Goal: Information Seeking & Learning: Learn about a topic

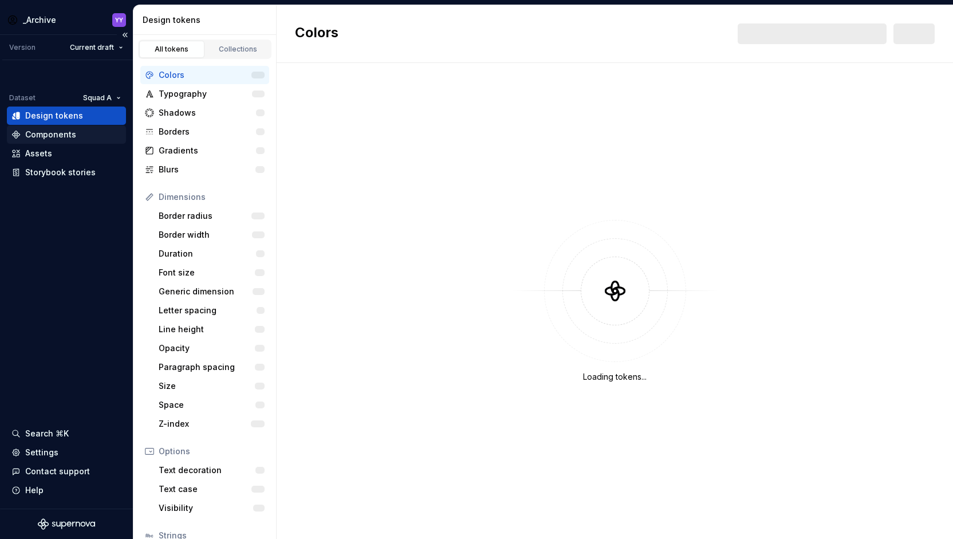
click at [66, 131] on div "Components" at bounding box center [50, 134] width 51 height 11
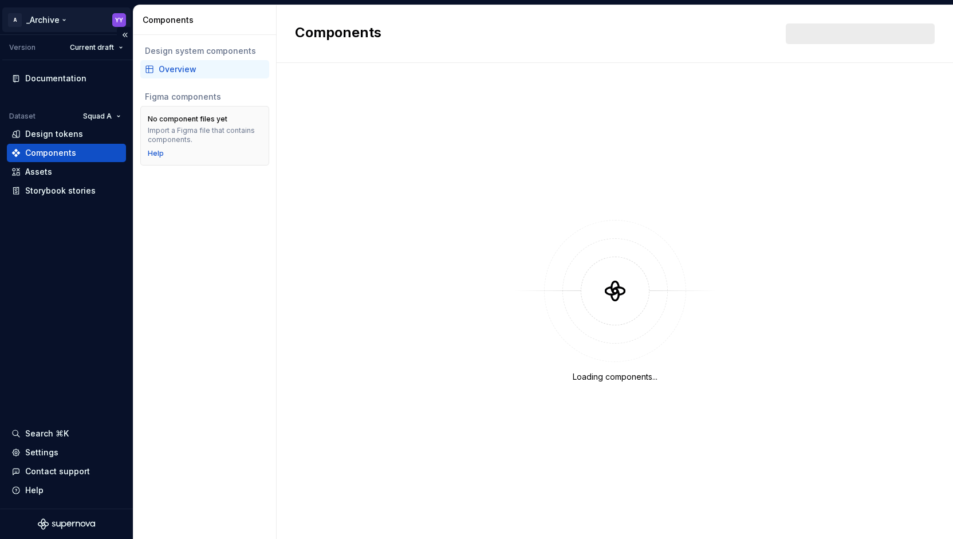
click at [34, 14] on html "A _Archive YY Version Current draft Documentation Dataset Squad A Design tokens…" at bounding box center [476, 269] width 953 height 539
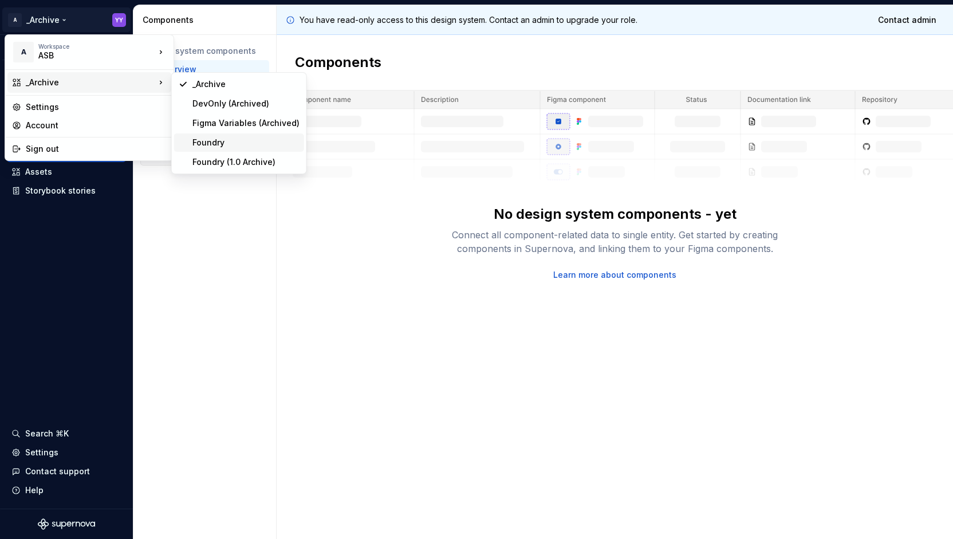
click at [203, 138] on div "Foundry" at bounding box center [245, 142] width 107 height 11
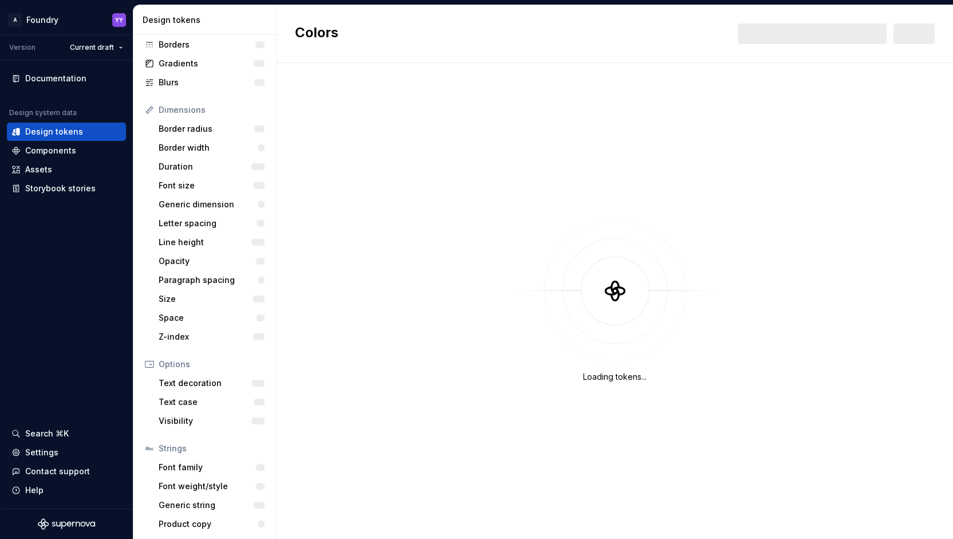
scroll to position [87, 0]
click at [87, 147] on div "Components" at bounding box center [66, 150] width 110 height 11
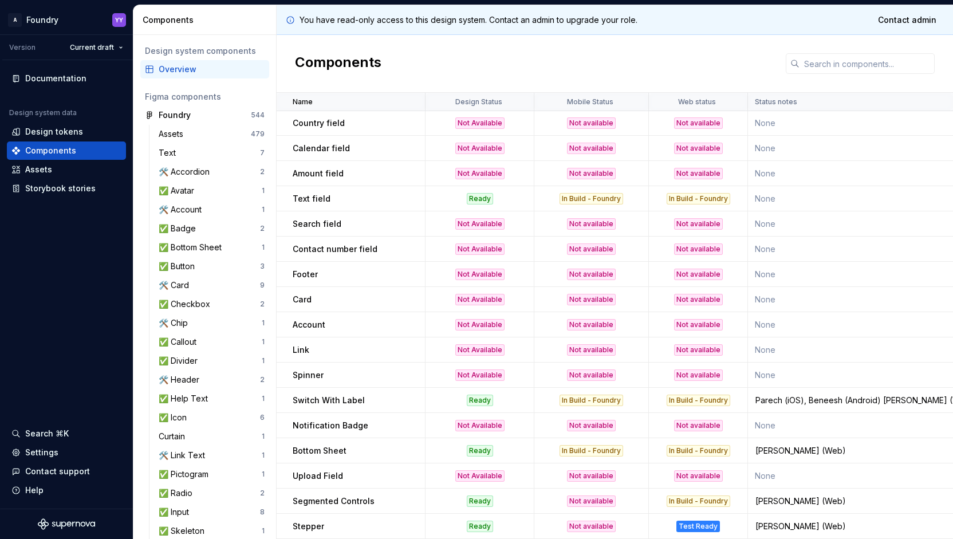
scroll to position [515, 0]
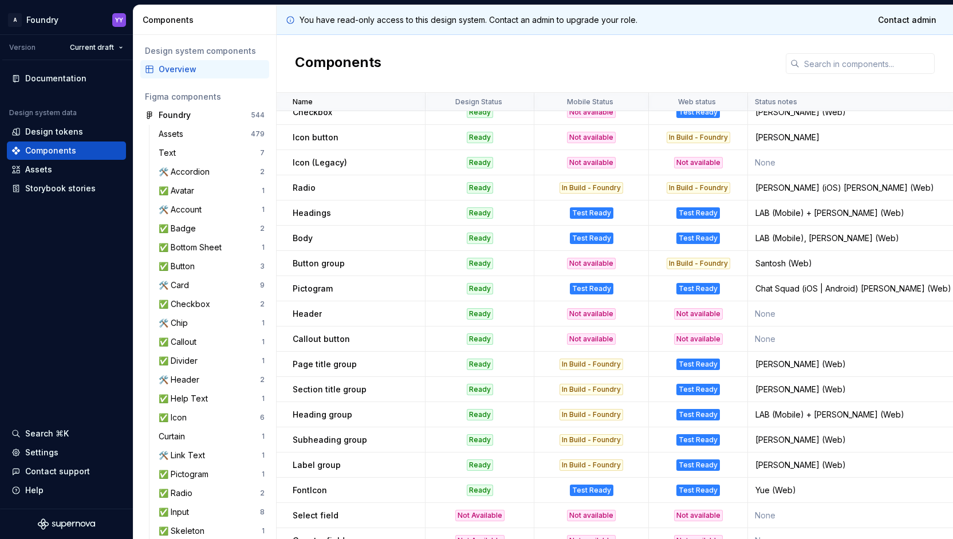
click at [601, 313] on div "Not available" at bounding box center [591, 313] width 49 height 11
click at [186, 378] on div "🛠️ Header" at bounding box center [181, 379] width 45 height 11
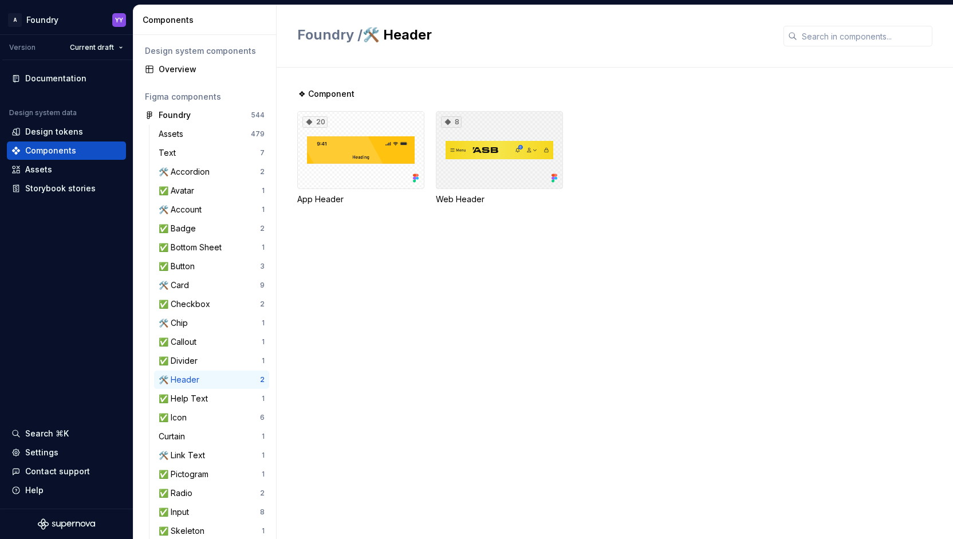
click at [488, 139] on div "8" at bounding box center [499, 150] width 127 height 78
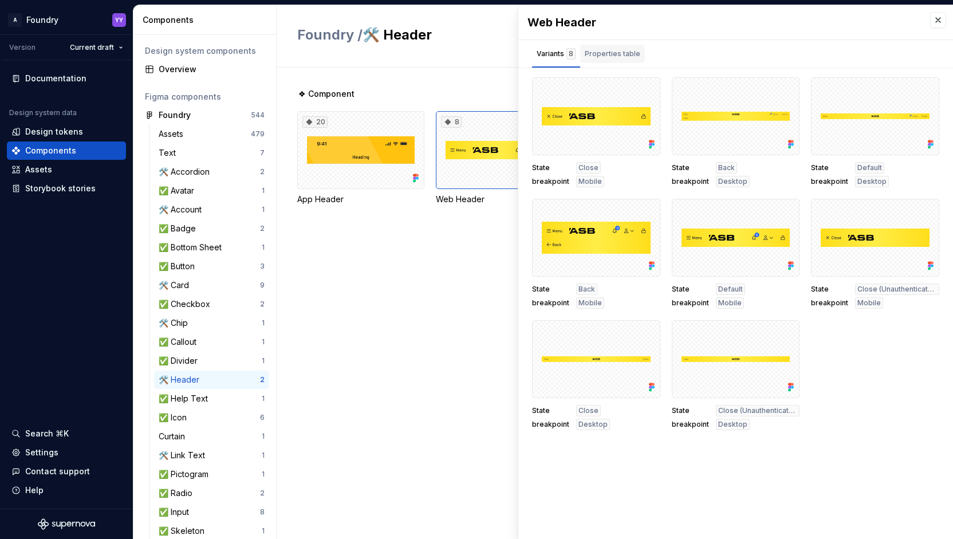
click at [610, 50] on div "Properties table" at bounding box center [613, 53] width 56 height 11
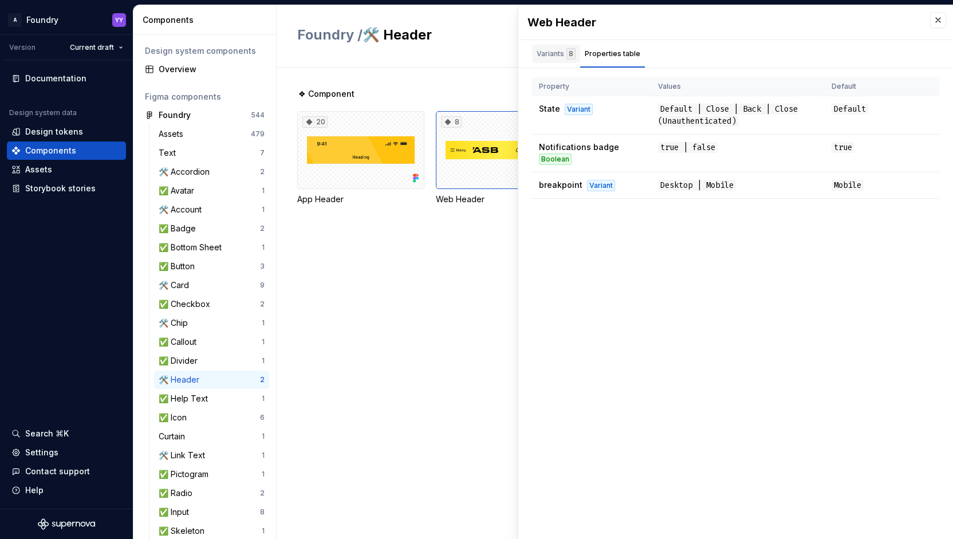
click at [557, 58] on div "Variants 8" at bounding box center [556, 53] width 39 height 11
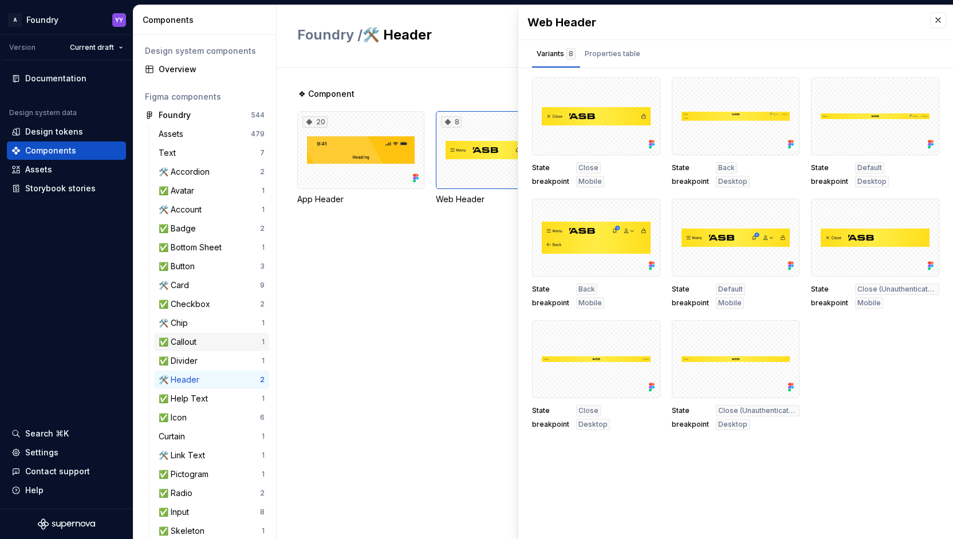
click at [204, 344] on div "✅ Callout" at bounding box center [210, 341] width 103 height 11
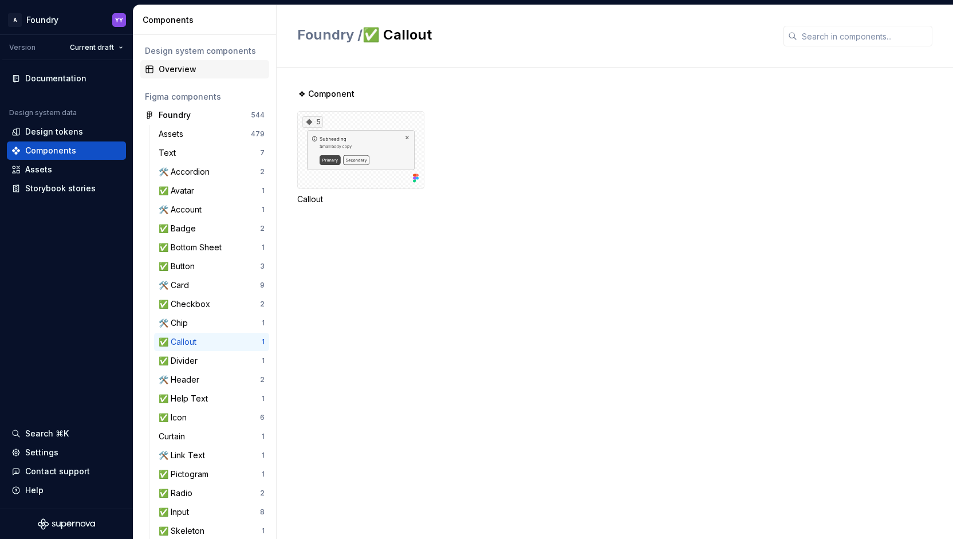
click at [203, 72] on div "Overview" at bounding box center [212, 69] width 106 height 11
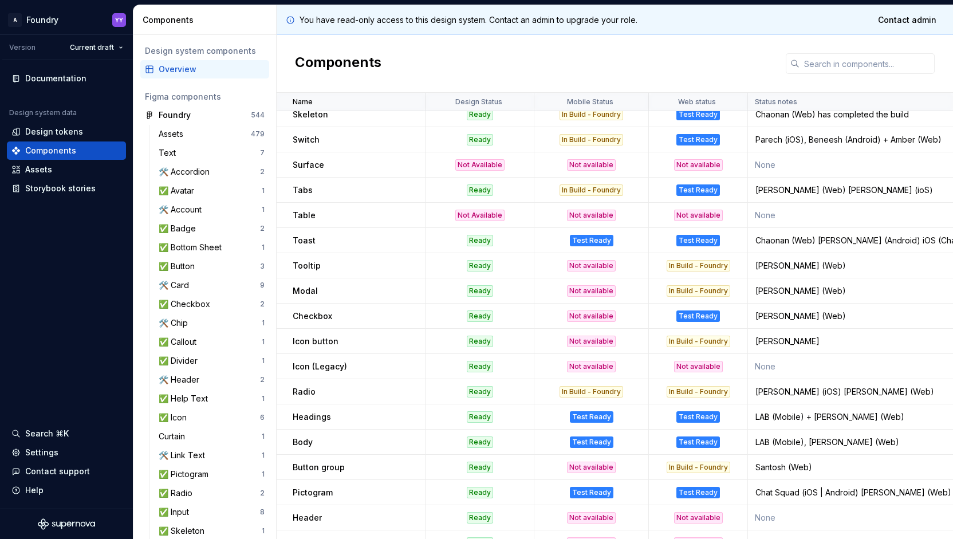
scroll to position [318, 0]
